Goal: Information Seeking & Learning: Understand process/instructions

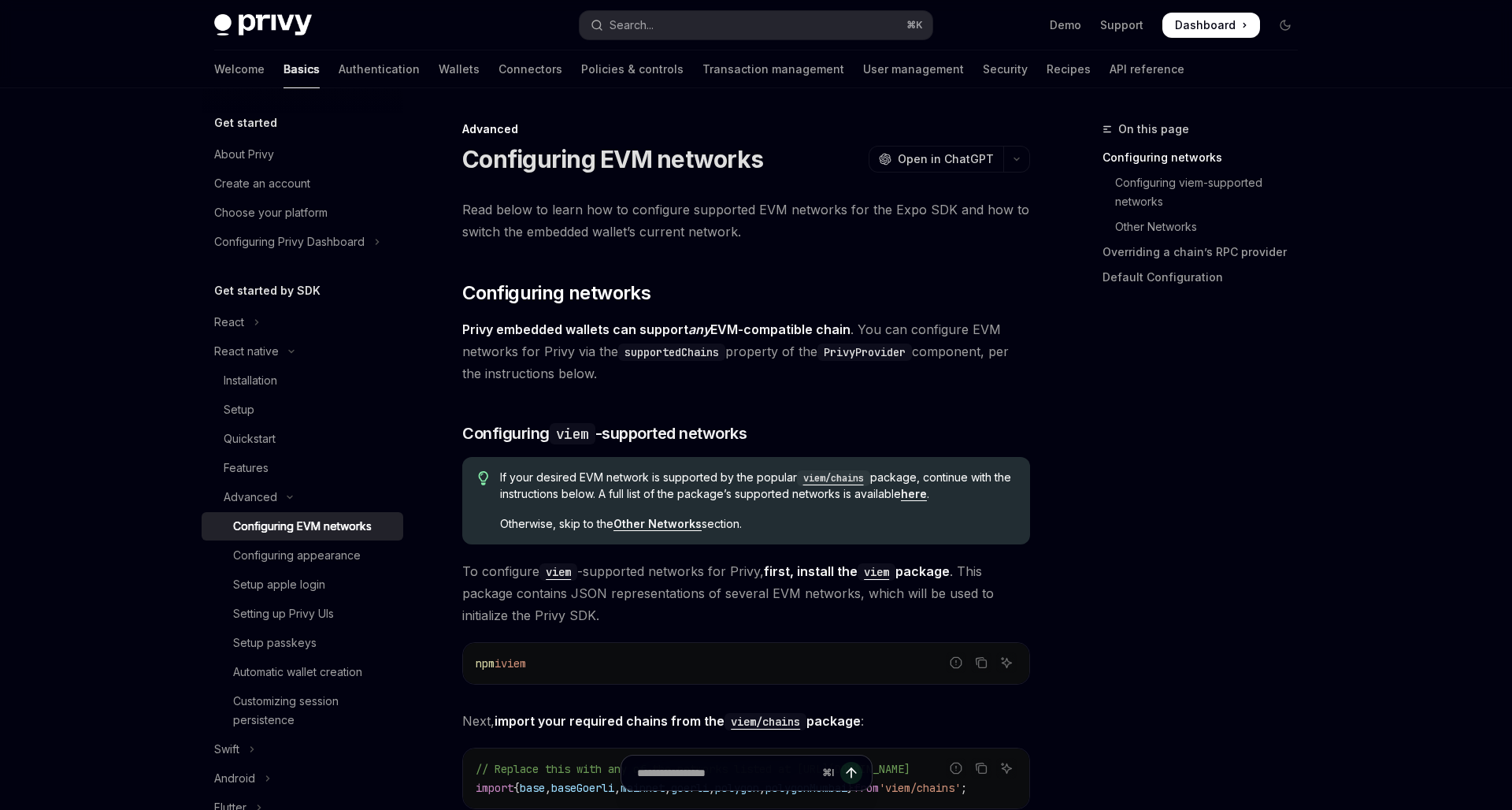
click at [1157, 499] on div "On this page Configuring networks Configuring viem-supported networks Other Net…" at bounding box center [1191, 465] width 240 height 690
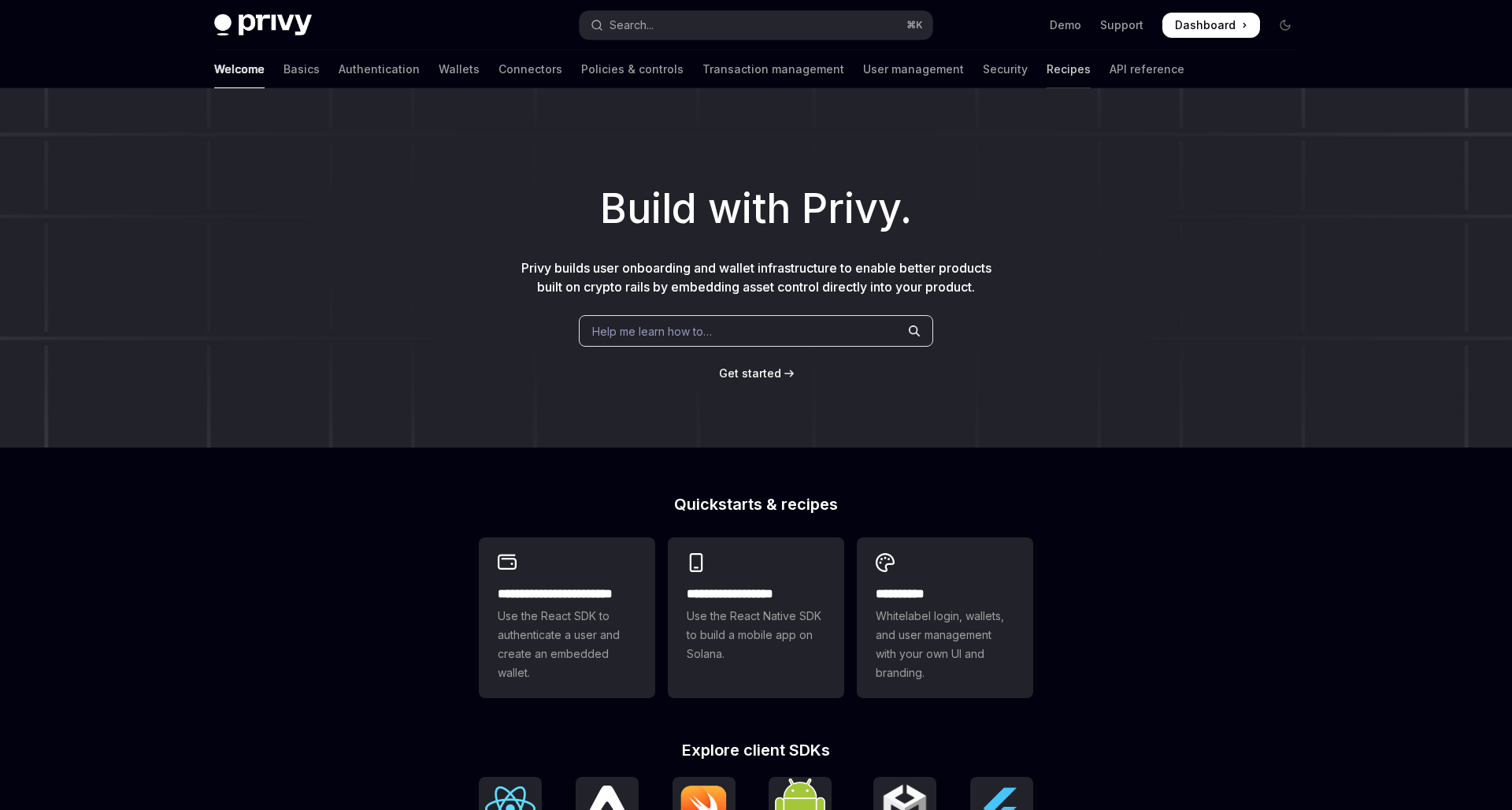
click at [1047, 65] on link "Recipes" at bounding box center [1069, 69] width 44 height 38
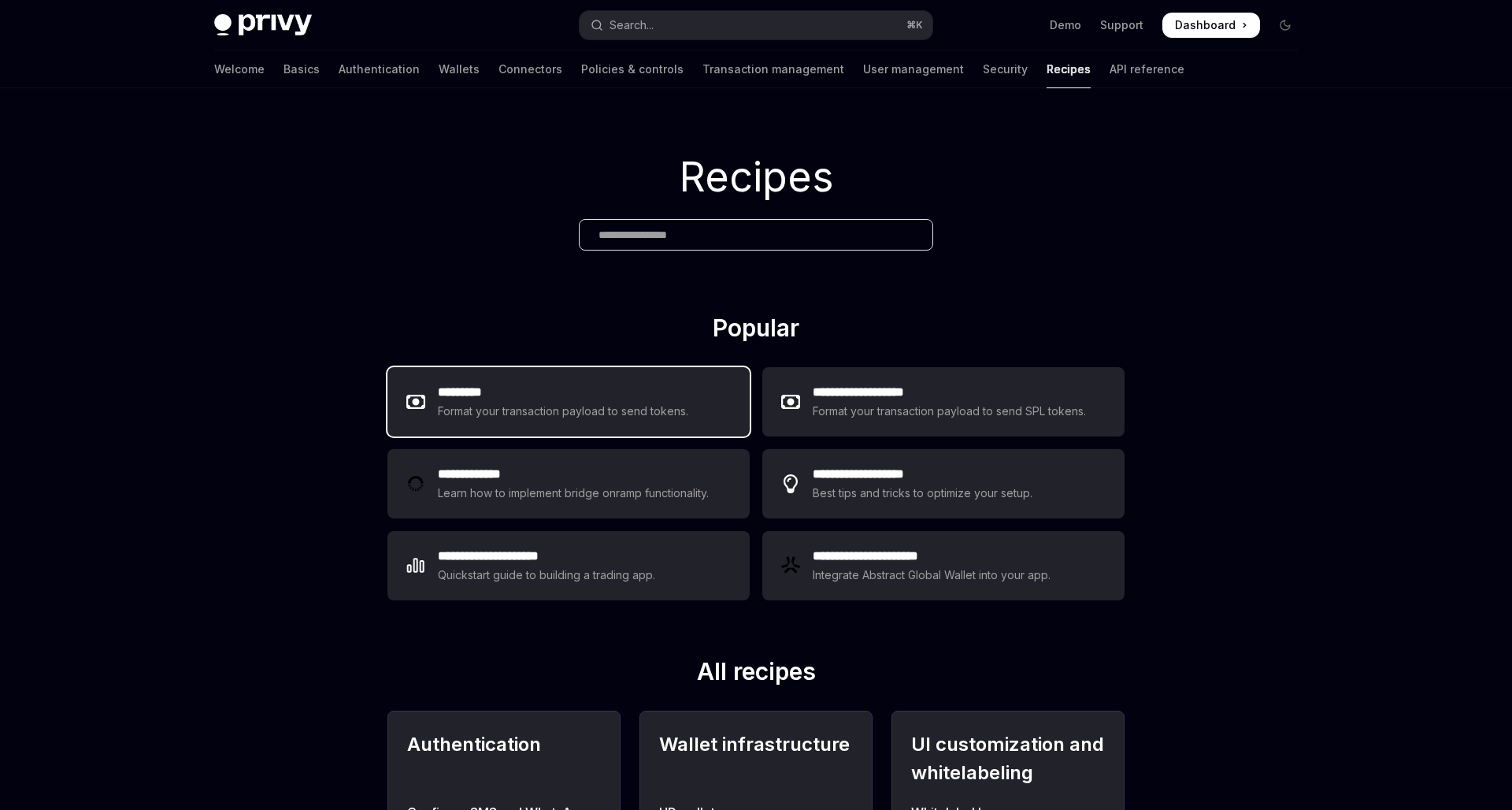
click at [449, 397] on h2 "*********" at bounding box center [564, 392] width 251 height 19
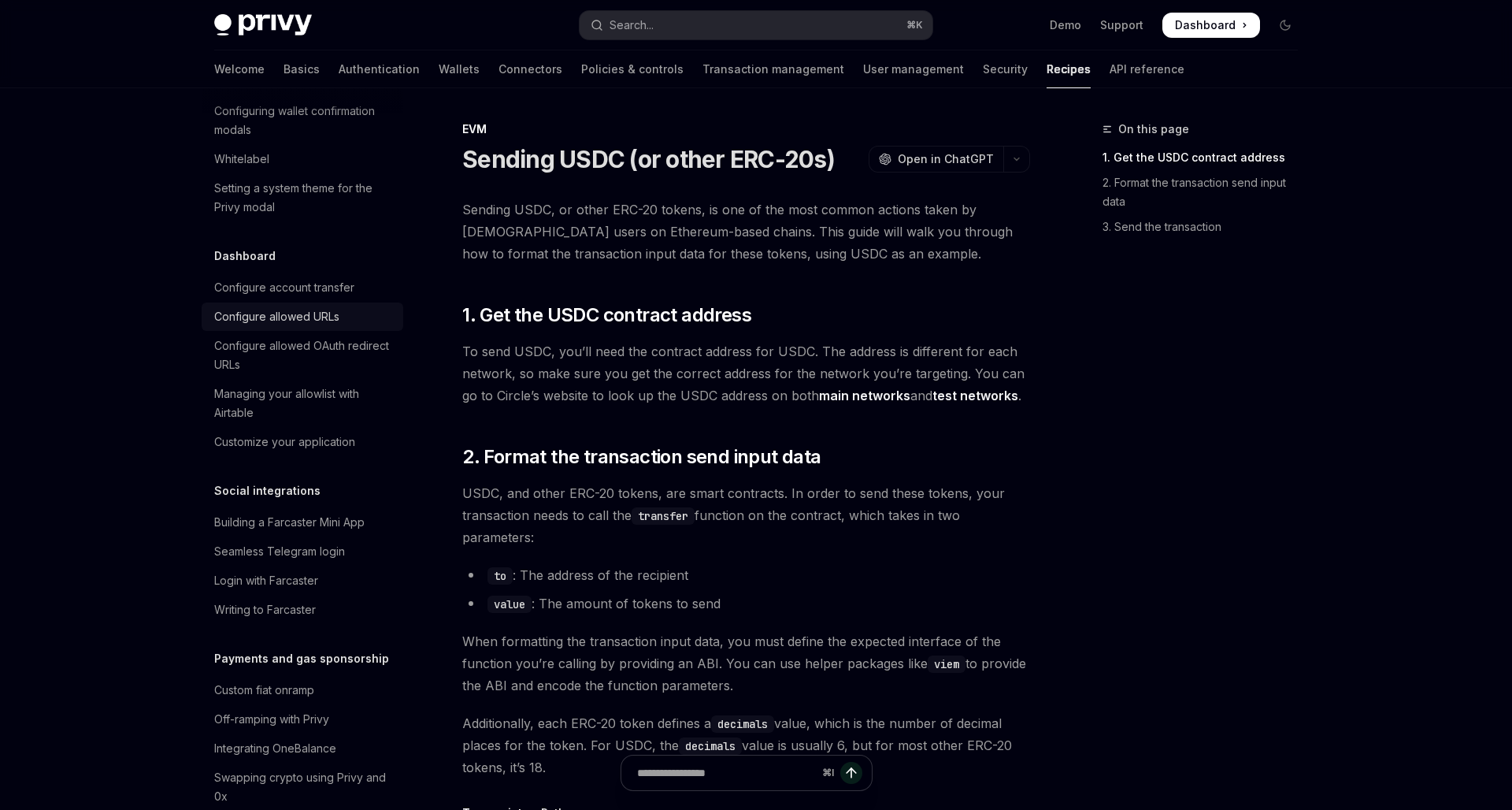
scroll to position [993, 0]
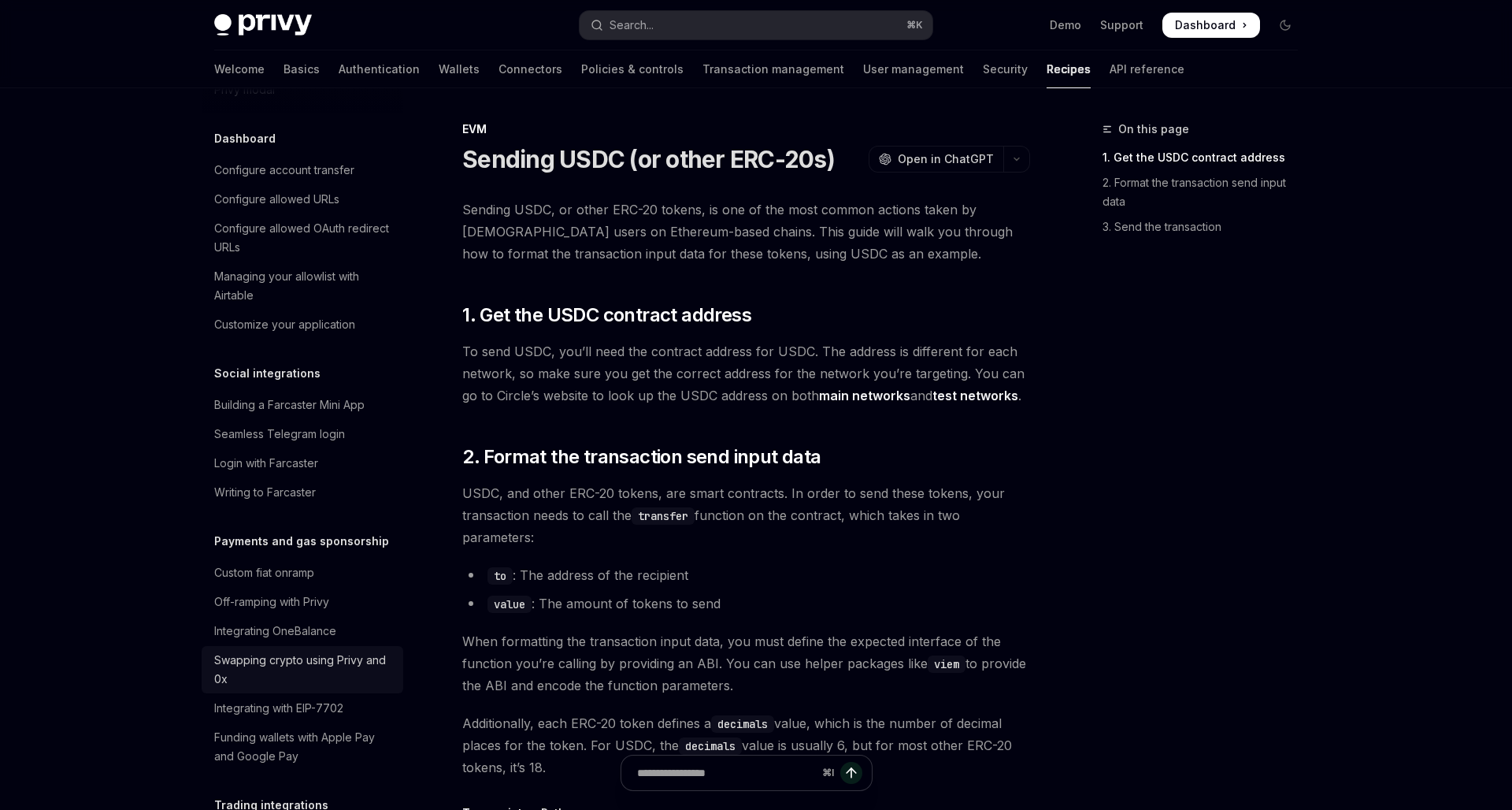
click at [266, 651] on div "Swapping crypto using Privy and 0x" at bounding box center [304, 670] width 179 height 38
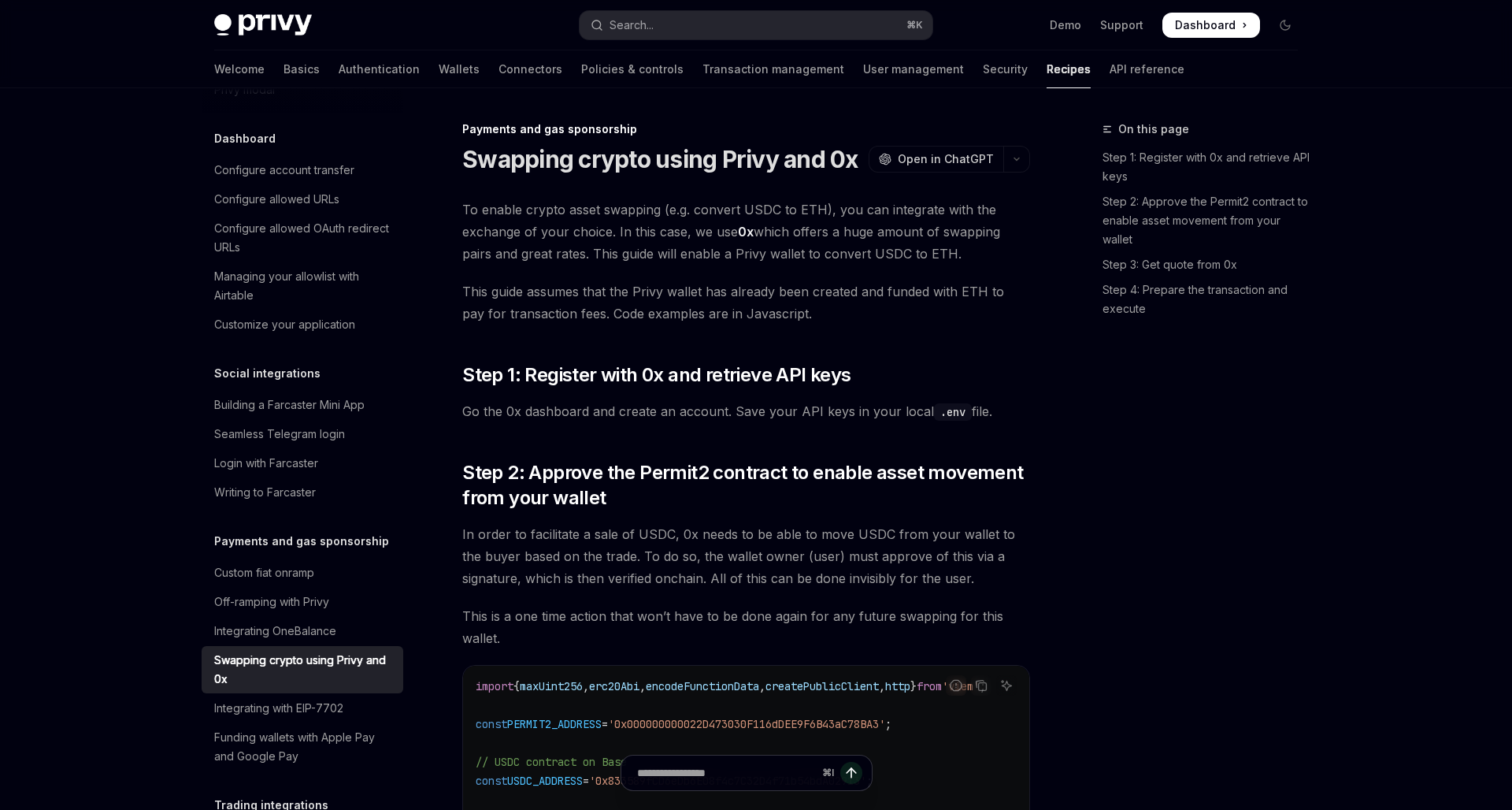
type textarea "*"
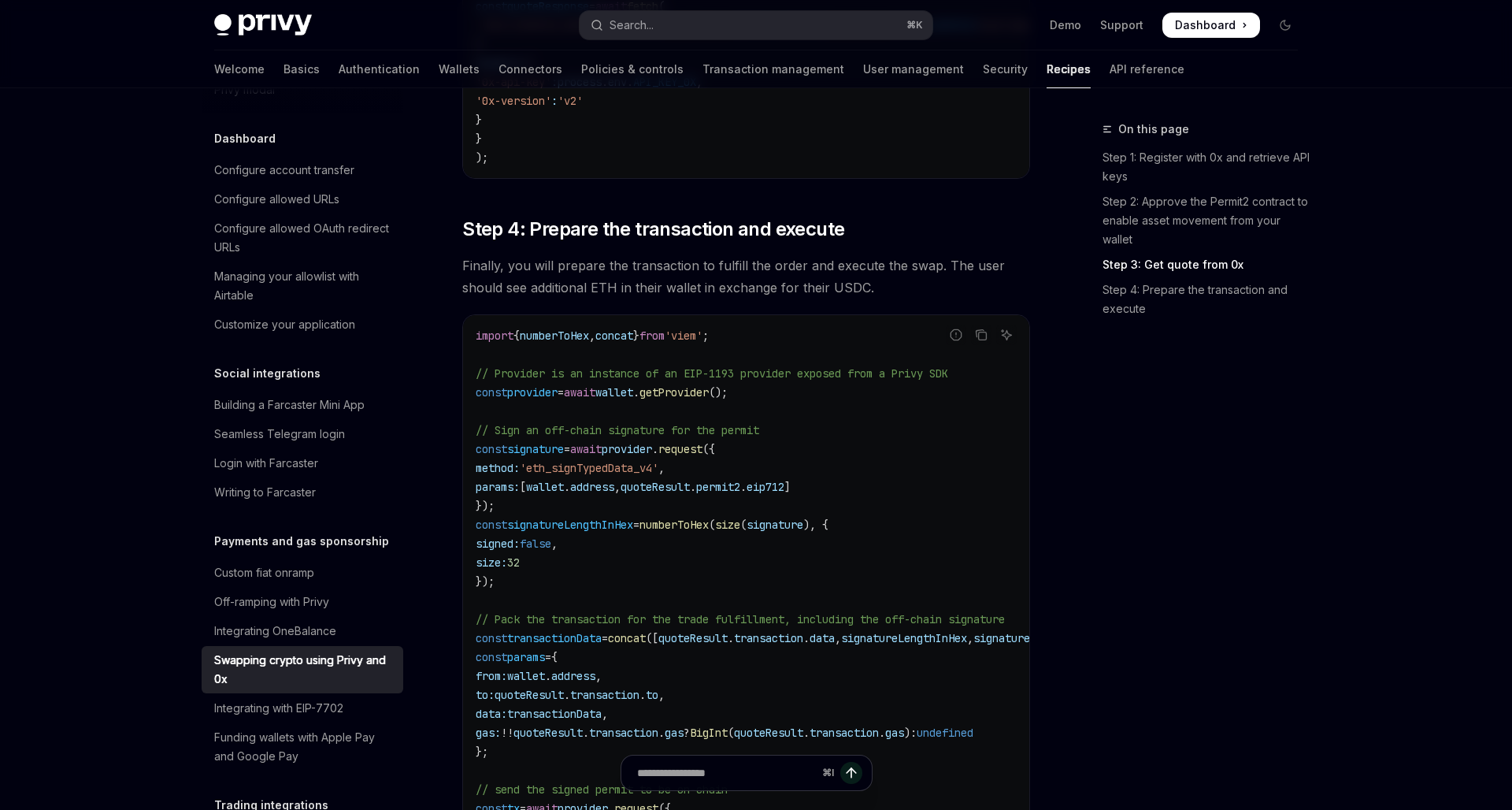
scroll to position [1786, 0]
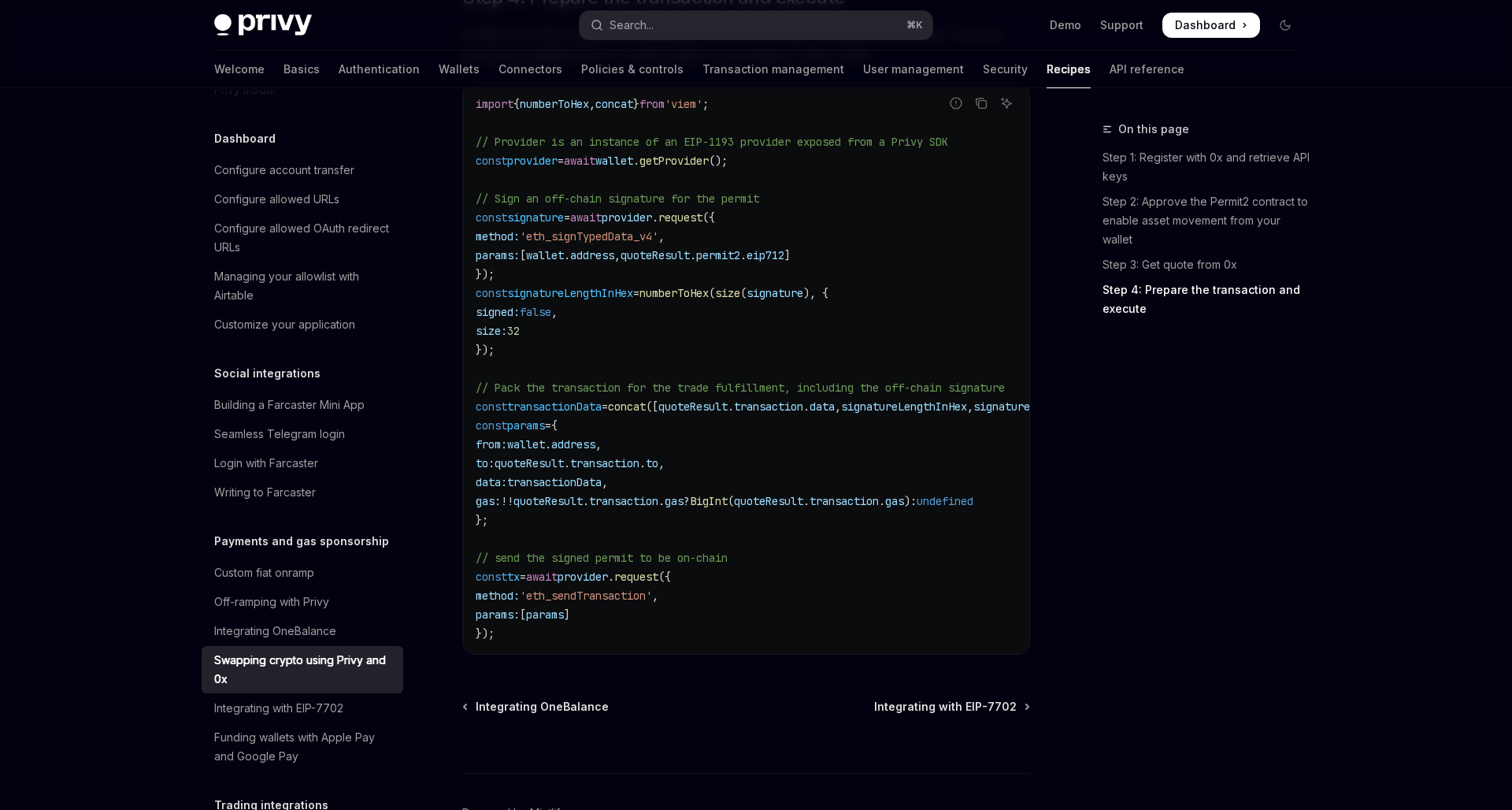
click at [1118, 297] on link "Step 4: Prepare the transaction and execute" at bounding box center [1206, 299] width 208 height 44
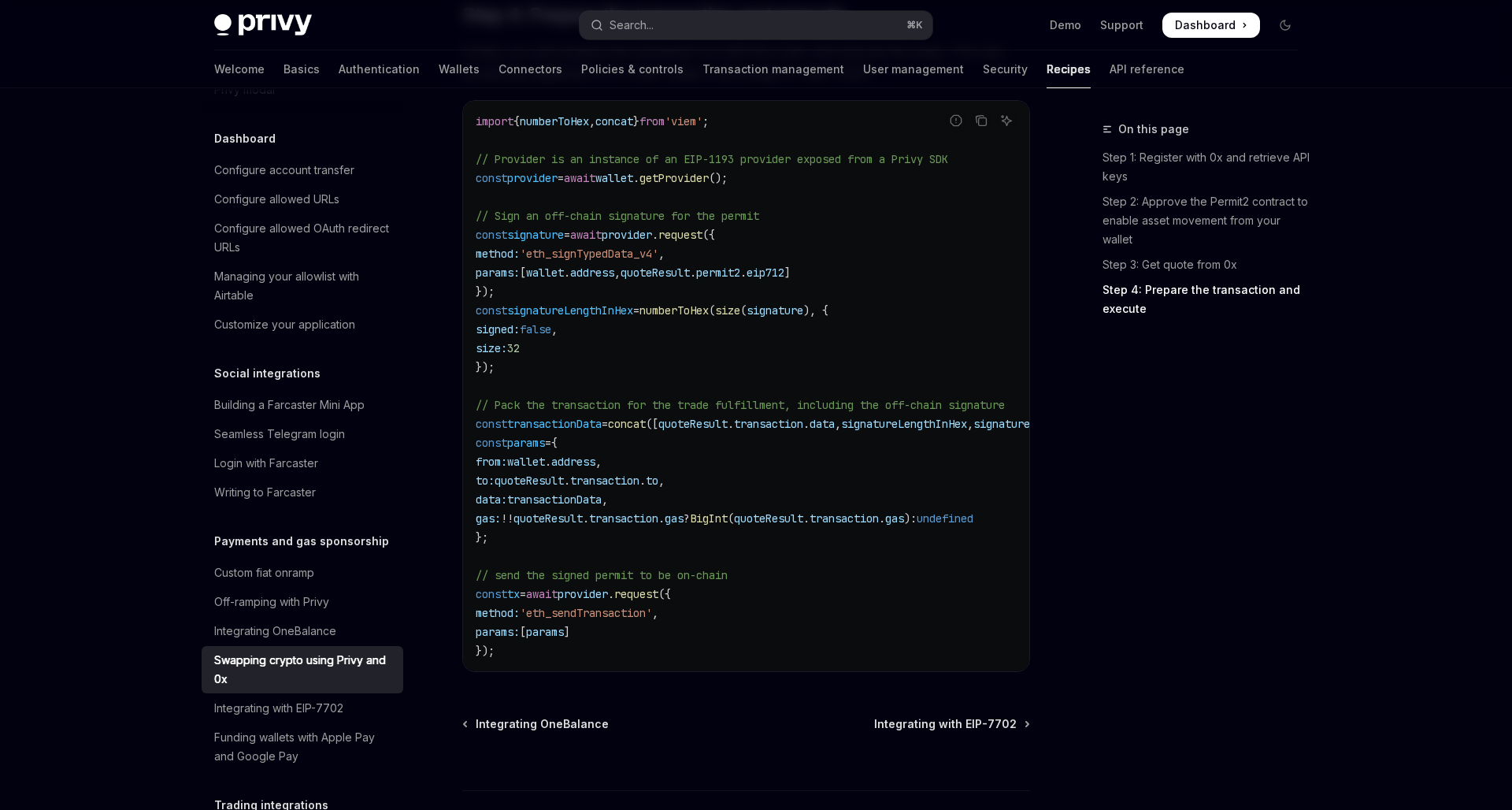
scroll to position [1764, 0]
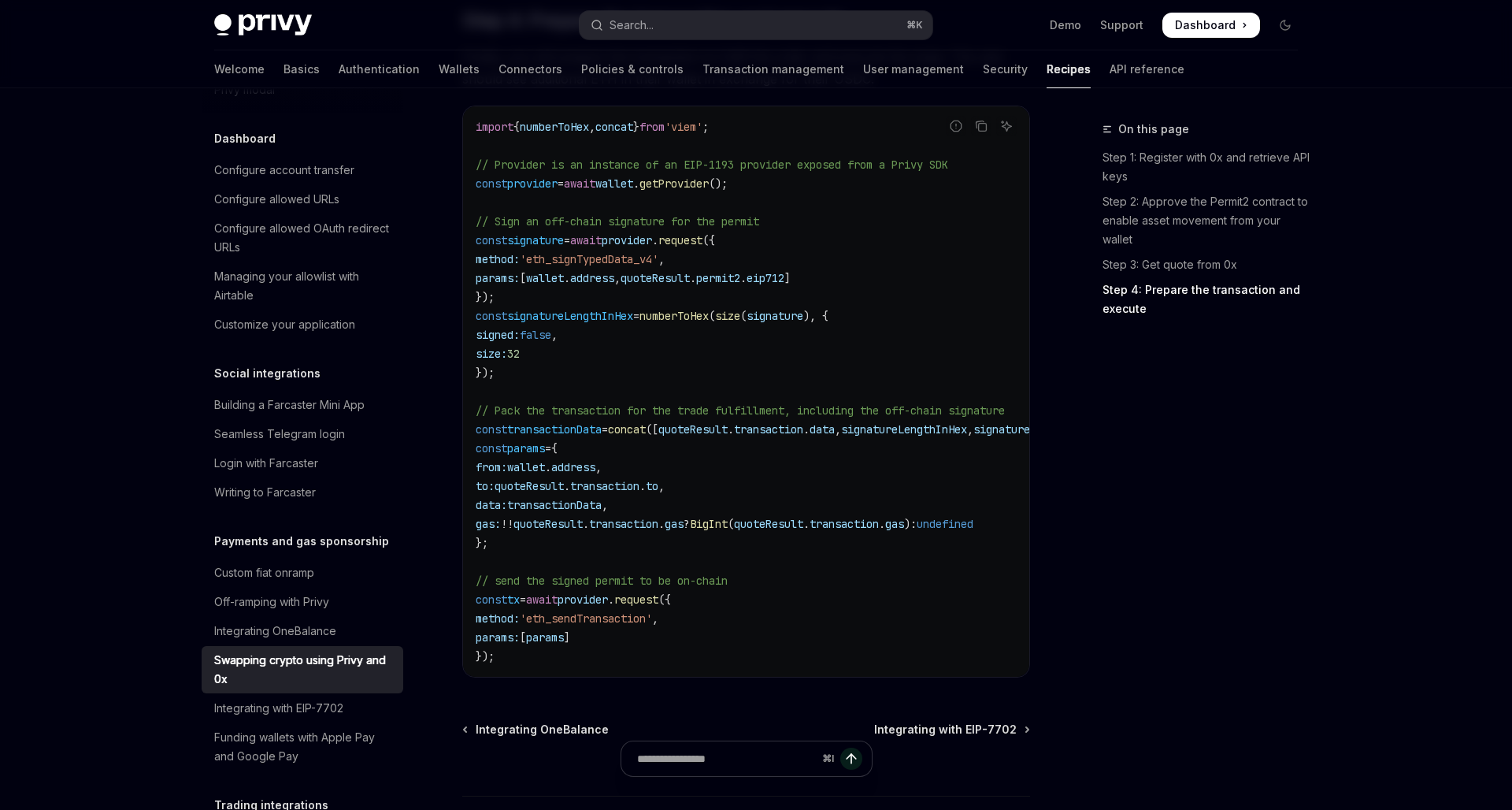
click at [1158, 577] on div "On this page Step 1: Register with 0x and retrieve API keys Step 2: Approve the…" at bounding box center [1191, 465] width 240 height 690
